Goal: Task Accomplishment & Management: Manage account settings

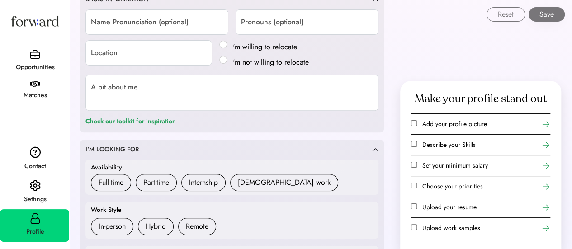
scroll to position [141, 0]
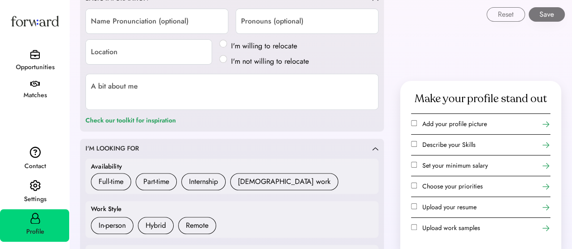
click at [40, 197] on div "Settings" at bounding box center [35, 199] width 68 height 11
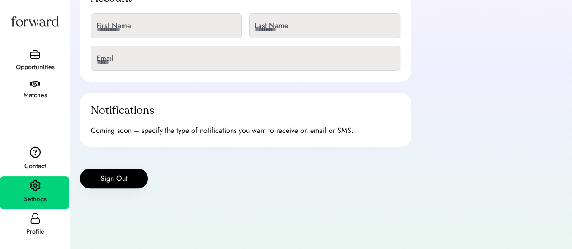
scroll to position [112, 0]
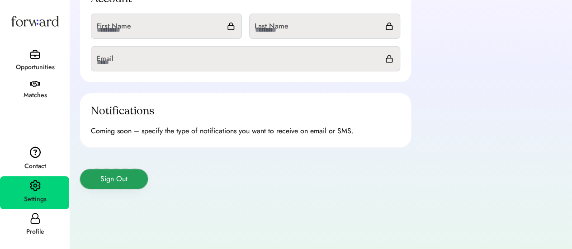
click at [122, 183] on button "Sign Out" at bounding box center [114, 179] width 68 height 20
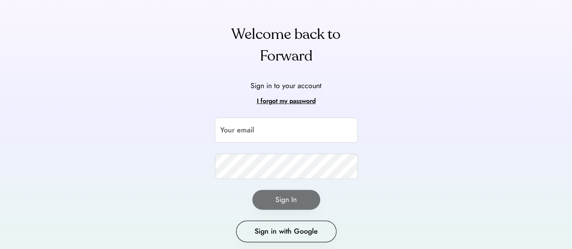
scroll to position [63, 0]
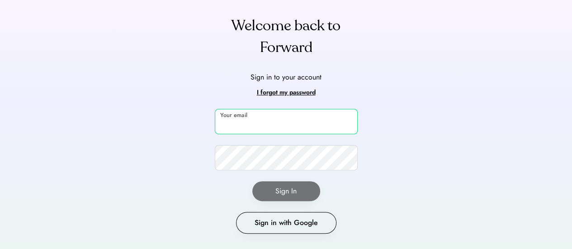
click at [242, 125] on input "email" at bounding box center [286, 121] width 143 height 25
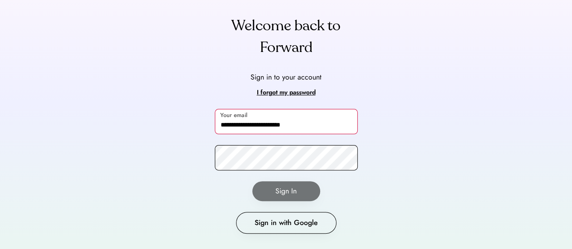
type input "**********"
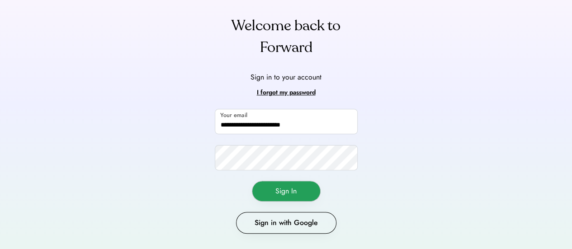
click at [286, 197] on button "Sign In" at bounding box center [286, 191] width 68 height 20
click at [280, 197] on button "Sign In" at bounding box center [286, 191] width 68 height 20
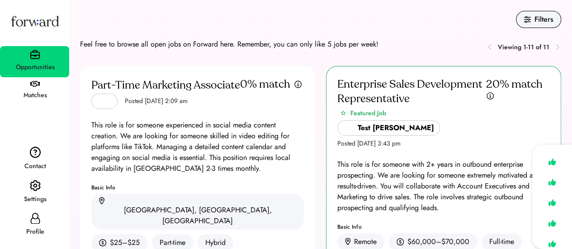
click at [553, 160] on img at bounding box center [551, 161] width 13 height 13
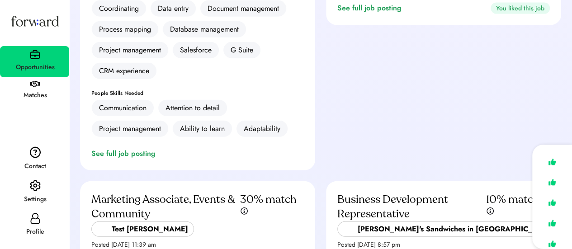
scroll to position [1057, 0]
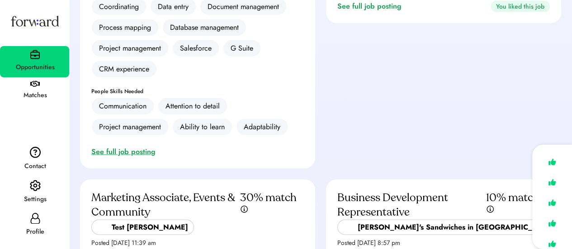
click at [117, 146] on div "See full job posting" at bounding box center [125, 151] width 68 height 11
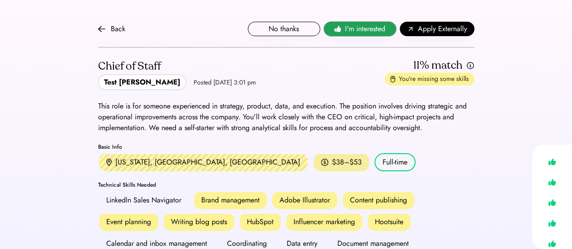
click at [366, 27] on span "I'm interested" at bounding box center [365, 28] width 40 height 11
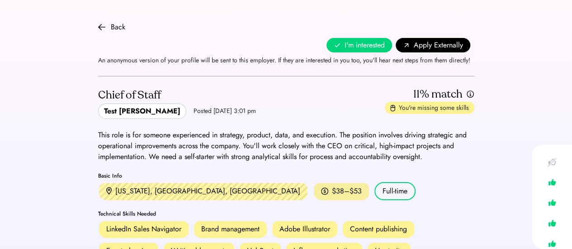
click at [349, 108] on div "Chief of Staff Test Irfan Posted Jan 17, 2025 3:01 pm 11% match You're missing …" at bounding box center [286, 103] width 376 height 32
click at [116, 28] on div "Back" at bounding box center [118, 27] width 14 height 11
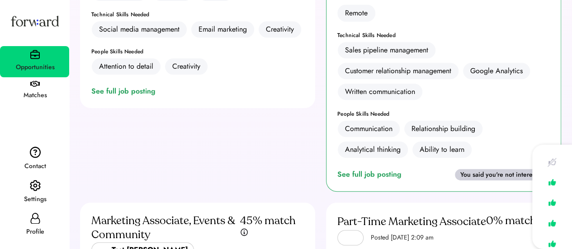
scroll to position [188, 0]
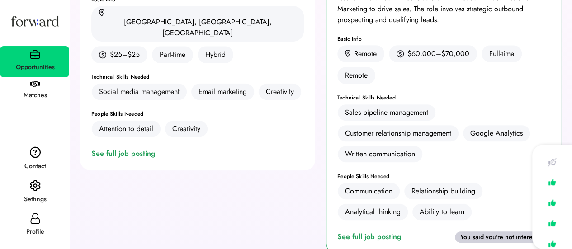
click at [40, 87] on div "Matches" at bounding box center [35, 95] width 68 height 16
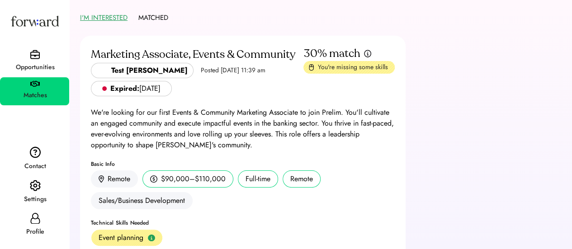
click at [35, 57] on img at bounding box center [34, 54] width 9 height 9
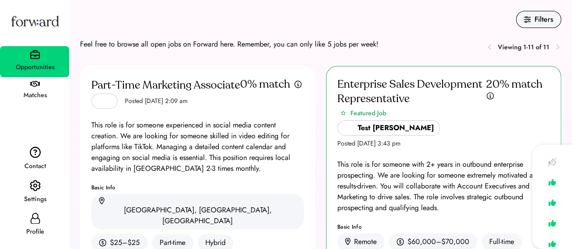
drag, startPoint x: 128, startPoint y: 94, endPoint x: 203, endPoint y: 98, distance: 75.1
click at [203, 98] on div "Part-Time Marketing Associate Posted [DATE] 2:09 am" at bounding box center [165, 93] width 149 height 32
